Goal: Communication & Community: Connect with others

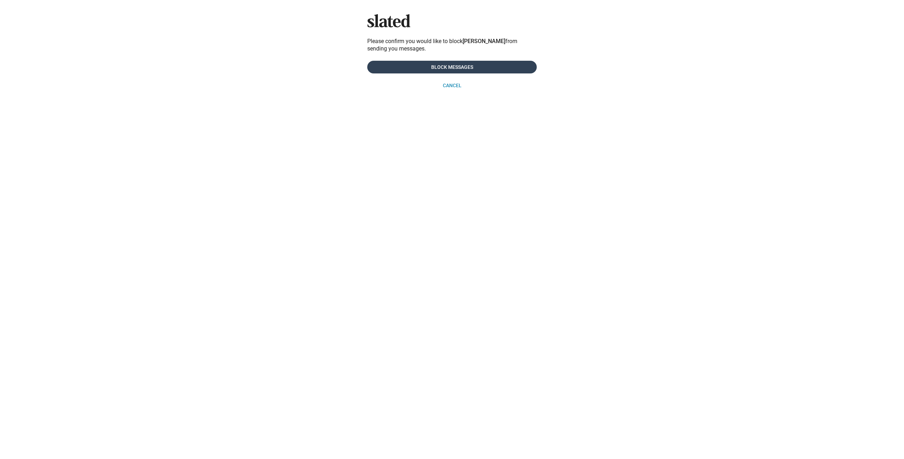
click at [436, 66] on span "Block Messages" at bounding box center [452, 67] width 158 height 13
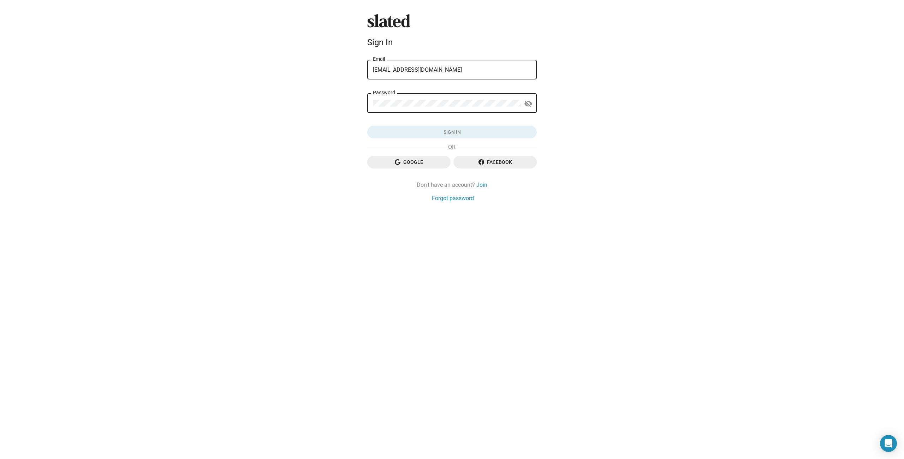
type input "[EMAIL_ADDRESS][DOMAIN_NAME]"
click at [452, 132] on span "Sign in" at bounding box center [452, 132] width 158 height 13
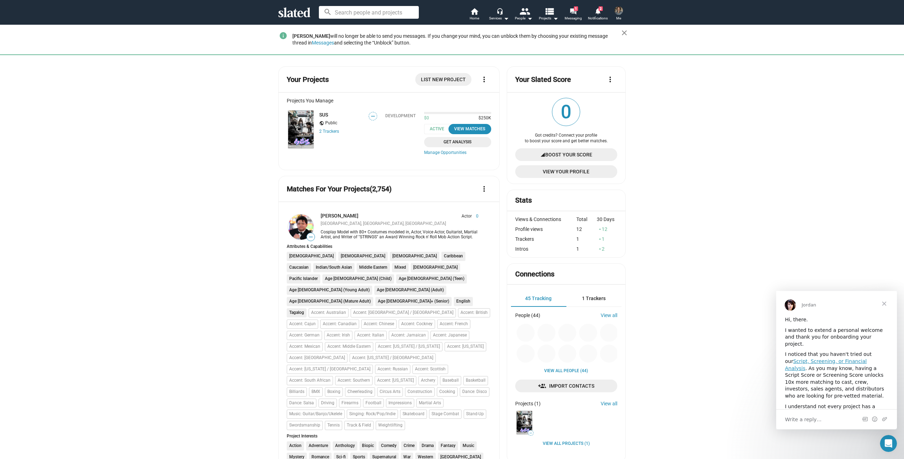
click at [885, 304] on span "Close" at bounding box center [884, 303] width 25 height 25
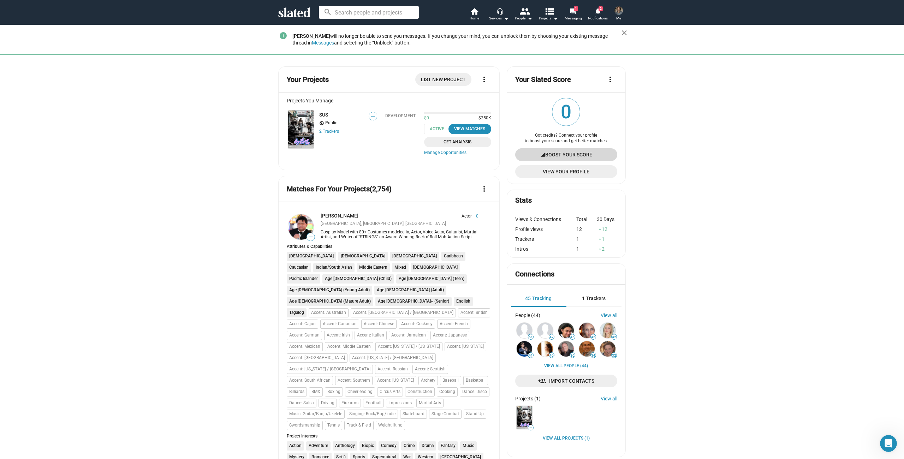
click at [546, 156] on span "Boost Your Score" at bounding box center [568, 154] width 47 height 13
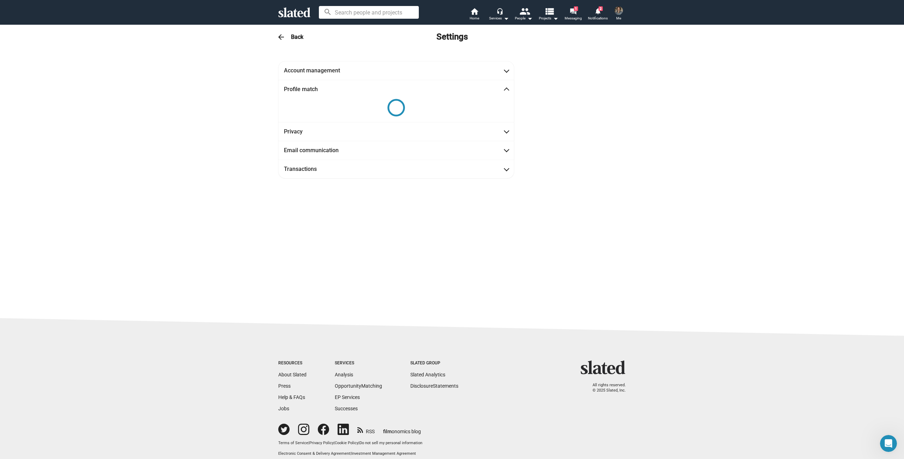
scroll to position [6, 0]
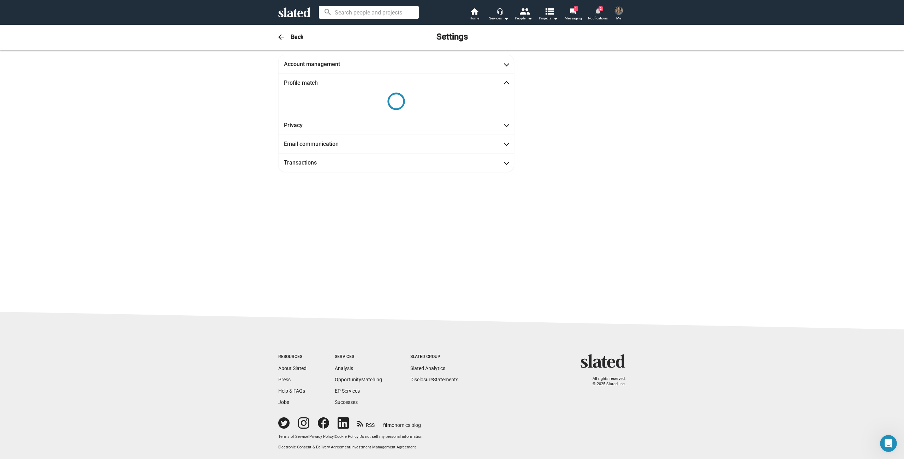
click at [597, 13] on mat-icon "notifications" at bounding box center [598, 10] width 7 height 7
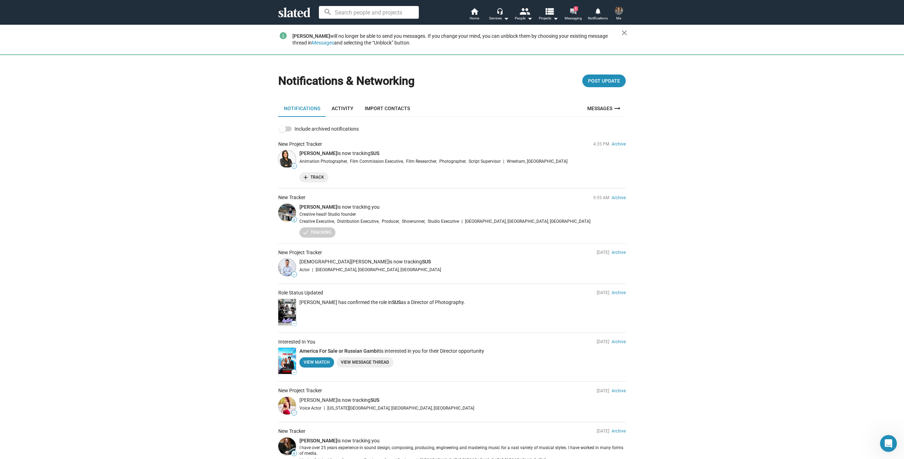
click at [572, 13] on mat-icon "forum" at bounding box center [573, 11] width 7 height 7
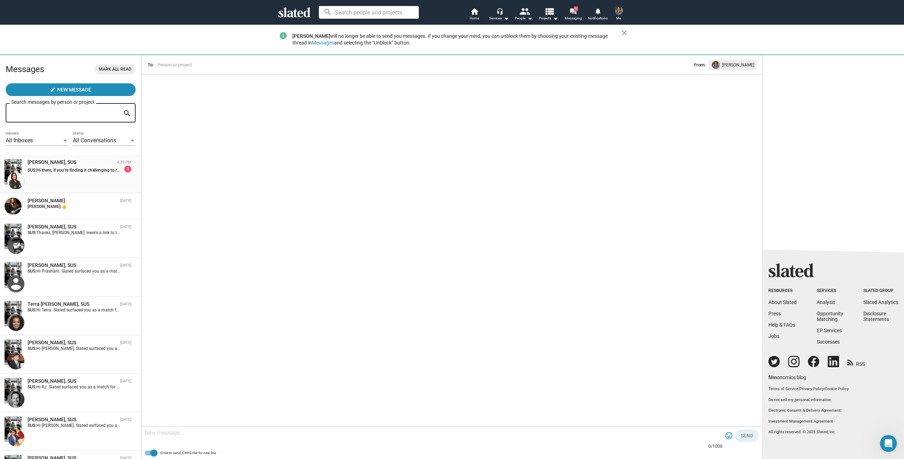
click at [84, 177] on div "[PERSON_NAME], SUS 4:35 PM SUS: Hi there, If you’re finding it challenging to r…" at bounding box center [70, 174] width 133 height 30
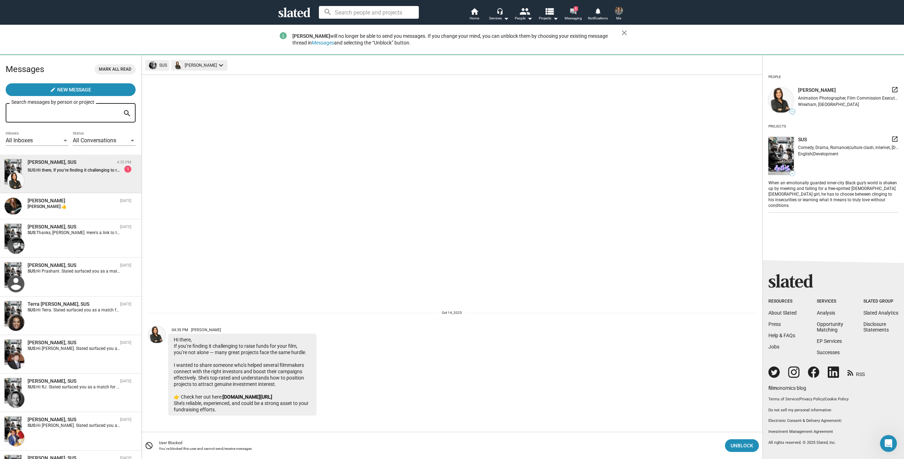
click at [573, 13] on mat-icon "forum" at bounding box center [573, 11] width 7 height 7
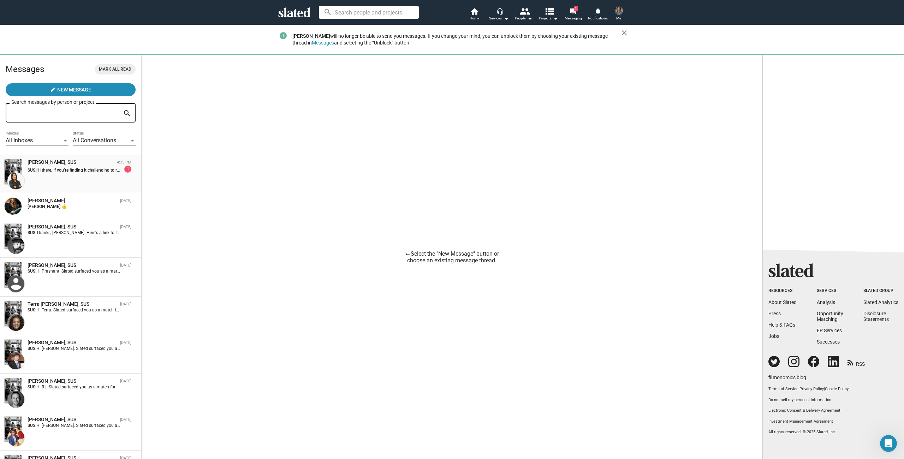
click at [64, 179] on div "[PERSON_NAME], SUS 4:35 PM SUS: Hi there, If you’re finding it challenging to r…" at bounding box center [70, 174] width 133 height 30
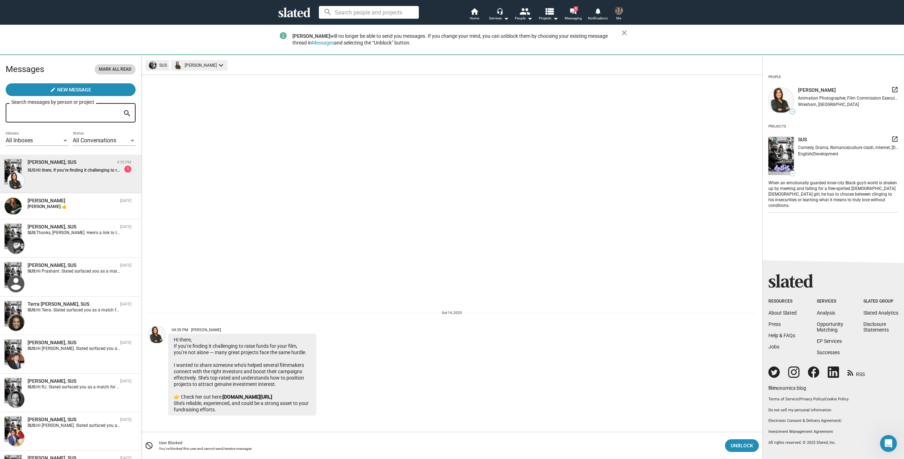
click at [114, 70] on span "Mark all read" at bounding box center [115, 69] width 33 height 7
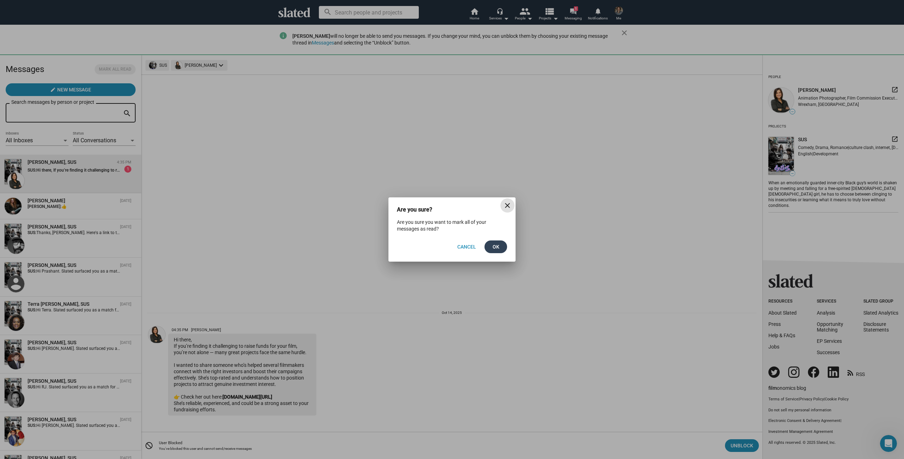
click at [492, 248] on span "Ok" at bounding box center [495, 247] width 11 height 13
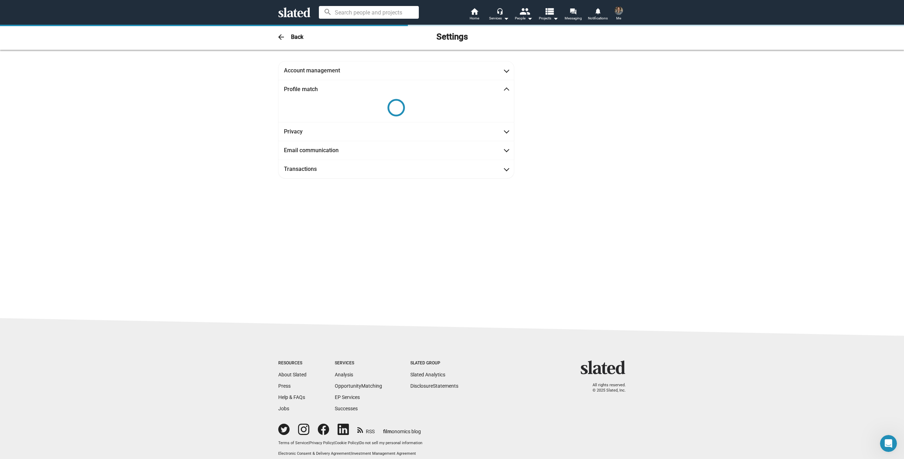
scroll to position [6, 0]
